Goal: Information Seeking & Learning: Understand process/instructions

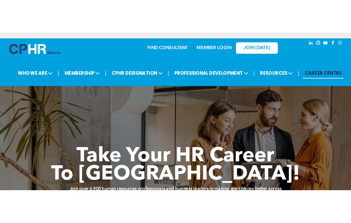
scroll to position [285, 0]
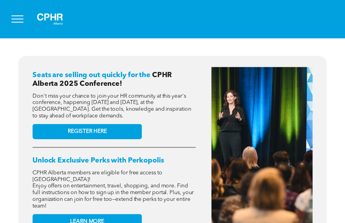
click at [21, 20] on button "menu" at bounding box center [17, 19] width 21 height 21
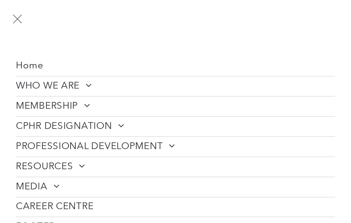
click at [119, 126] on span at bounding box center [118, 126] width 12 height 10
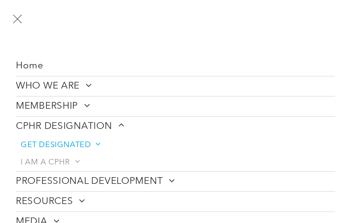
click at [84, 141] on span "GET DESIGNATED" at bounding box center [60, 146] width 79 height 10
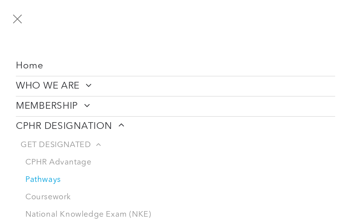
click at [44, 178] on link "Pathways" at bounding box center [178, 180] width 315 height 17
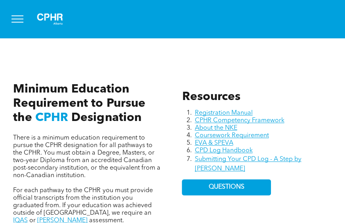
scroll to position [285, 0]
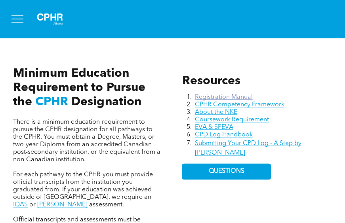
click at [226, 98] on link "Registration Manual" at bounding box center [223, 97] width 58 height 6
